Goal: Task Accomplishment & Management: Use online tool/utility

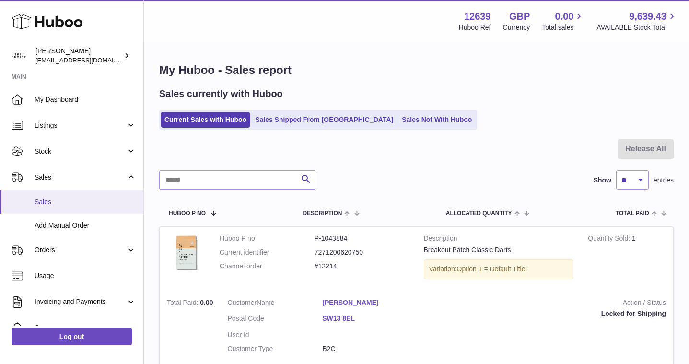
click at [119, 201] on span "Sales" at bounding box center [86, 201] width 102 height 9
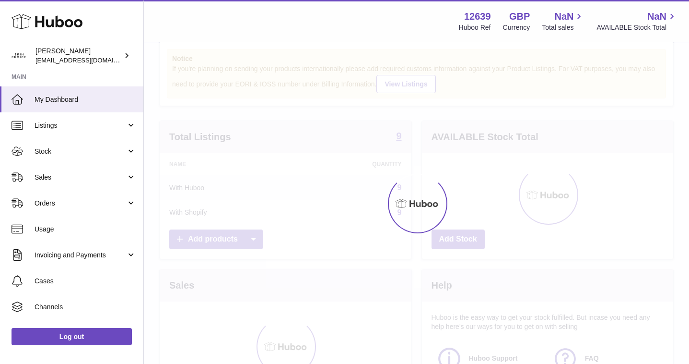
scroll to position [23, 0]
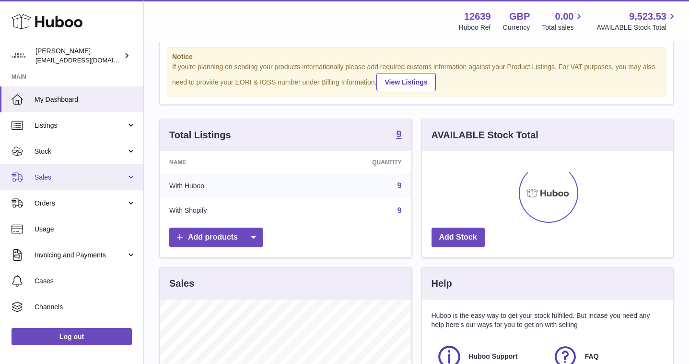
click at [104, 173] on span "Sales" at bounding box center [81, 177] width 92 height 9
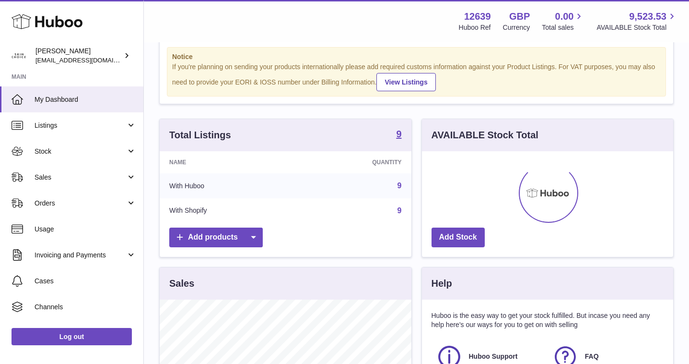
scroll to position [150, 251]
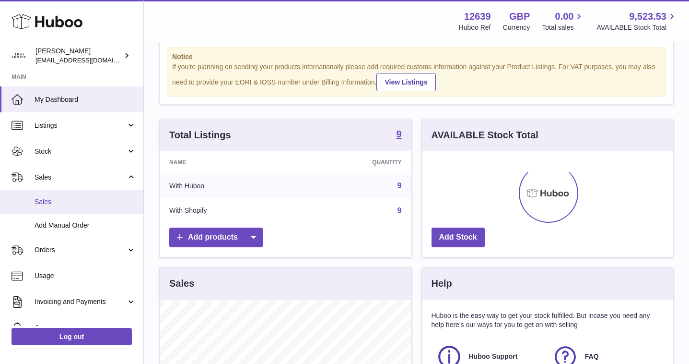
click at [103, 201] on span "Sales" at bounding box center [86, 201] width 102 height 9
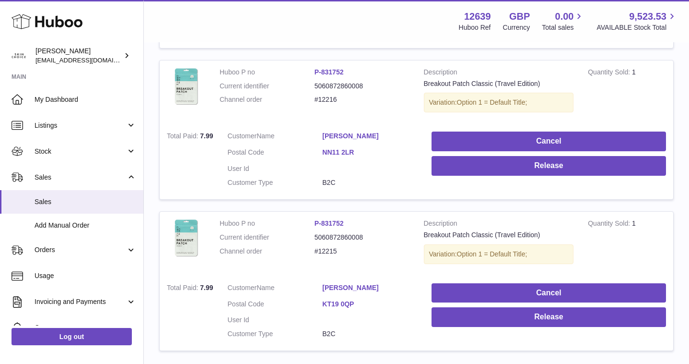
scroll to position [1475, 0]
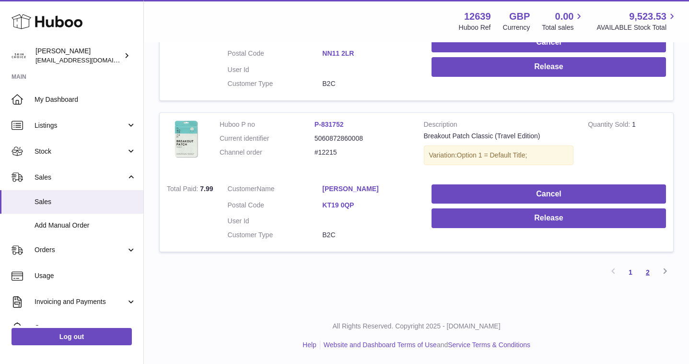
click at [649, 275] on link "2" at bounding box center [647, 271] width 17 height 17
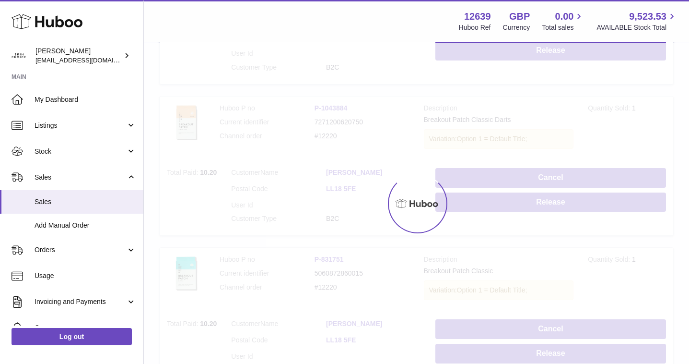
scroll to position [43, 0]
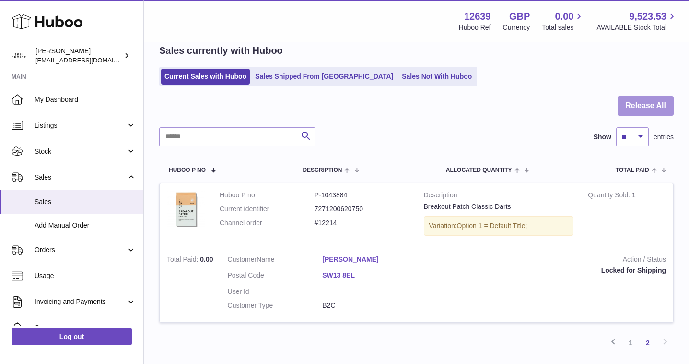
click at [627, 106] on button "Release All" at bounding box center [646, 106] width 56 height 20
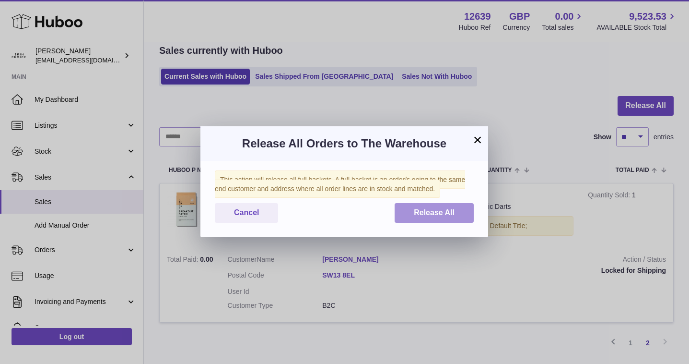
click at [427, 209] on span "Release All" at bounding box center [434, 212] width 41 height 8
